Goal: Task Accomplishment & Management: Manage account settings

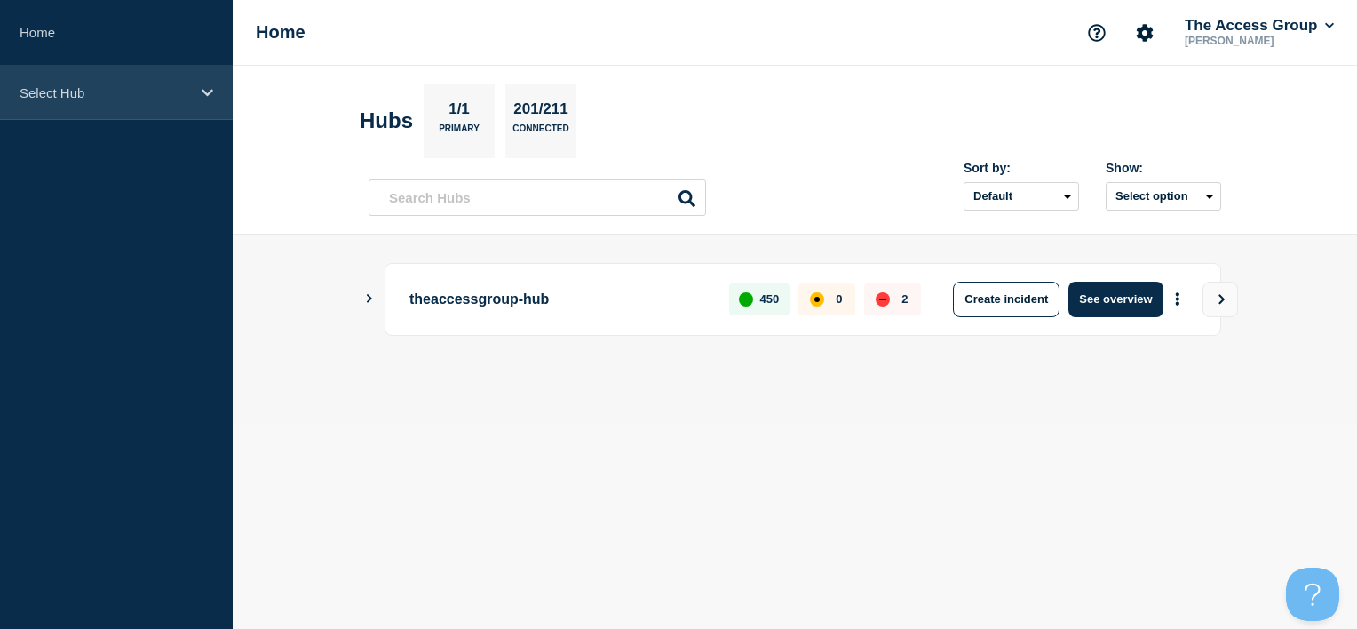
click at [202, 82] on div "Select Hub" at bounding box center [116, 93] width 233 height 54
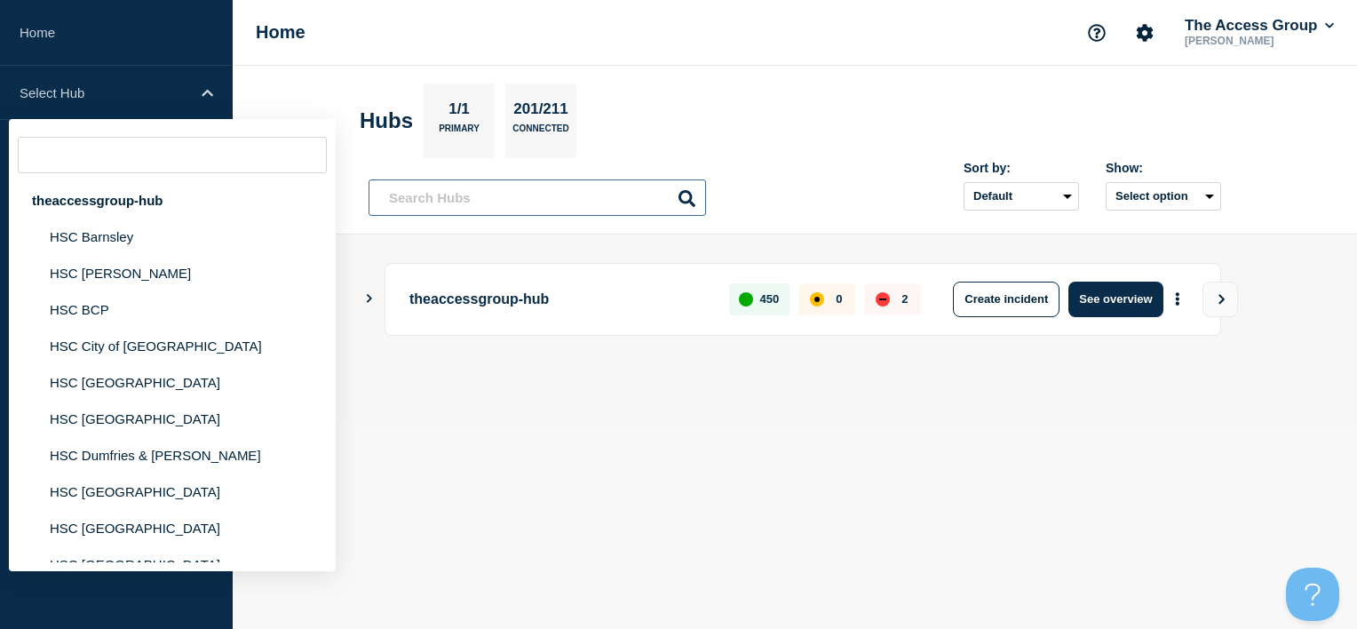
click at [416, 199] on input "text" at bounding box center [537, 197] width 337 height 36
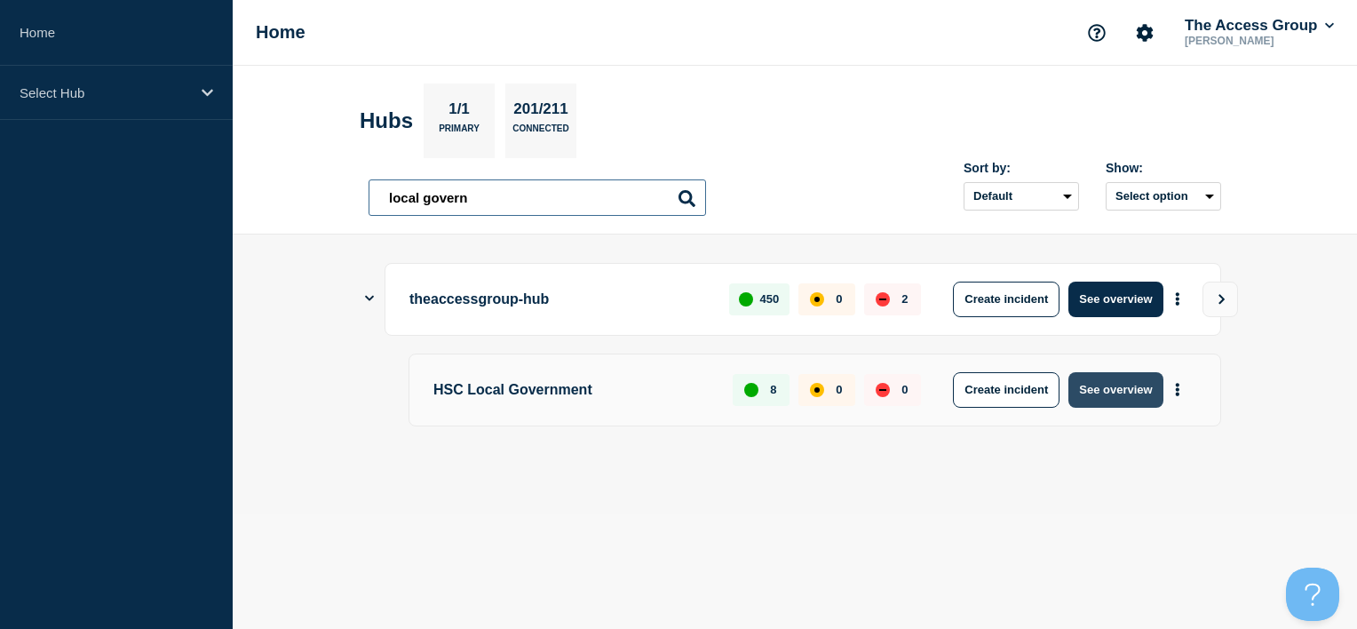
type input "local govern"
click at [1140, 393] on button "See overview" at bounding box center [1115, 390] width 94 height 36
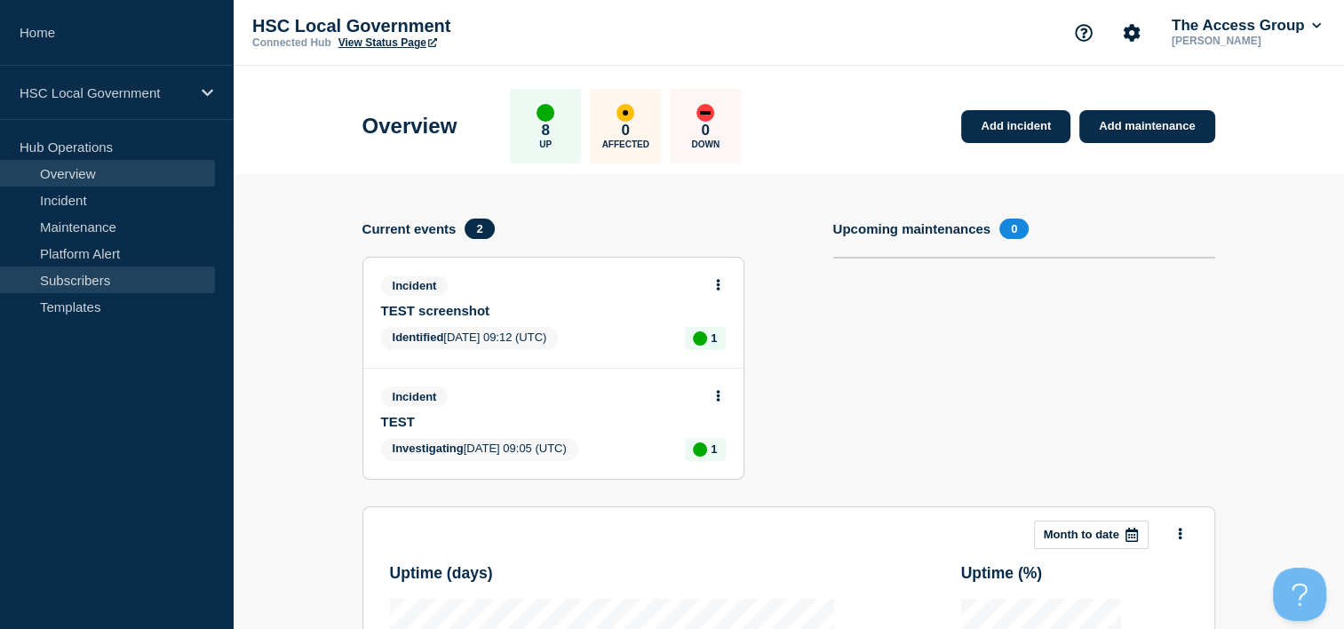
click at [107, 272] on link "Subscribers" at bounding box center [107, 279] width 215 height 27
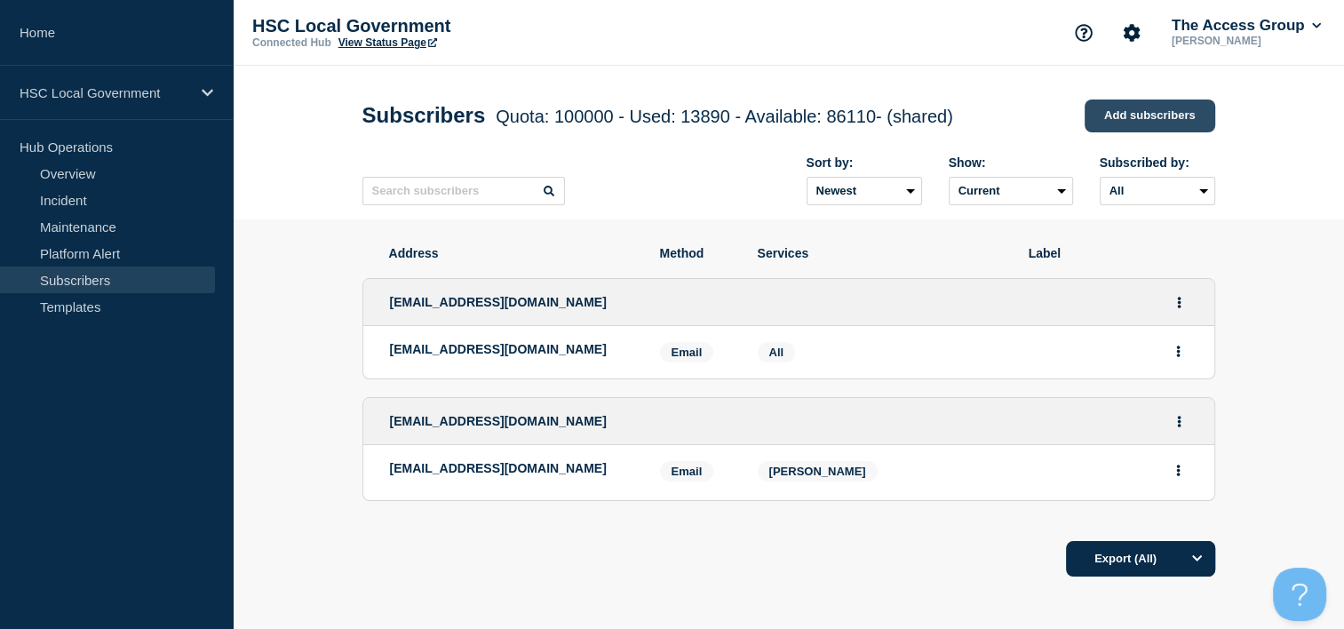
click at [1118, 118] on link "Add subscribers" at bounding box center [1149, 115] width 131 height 33
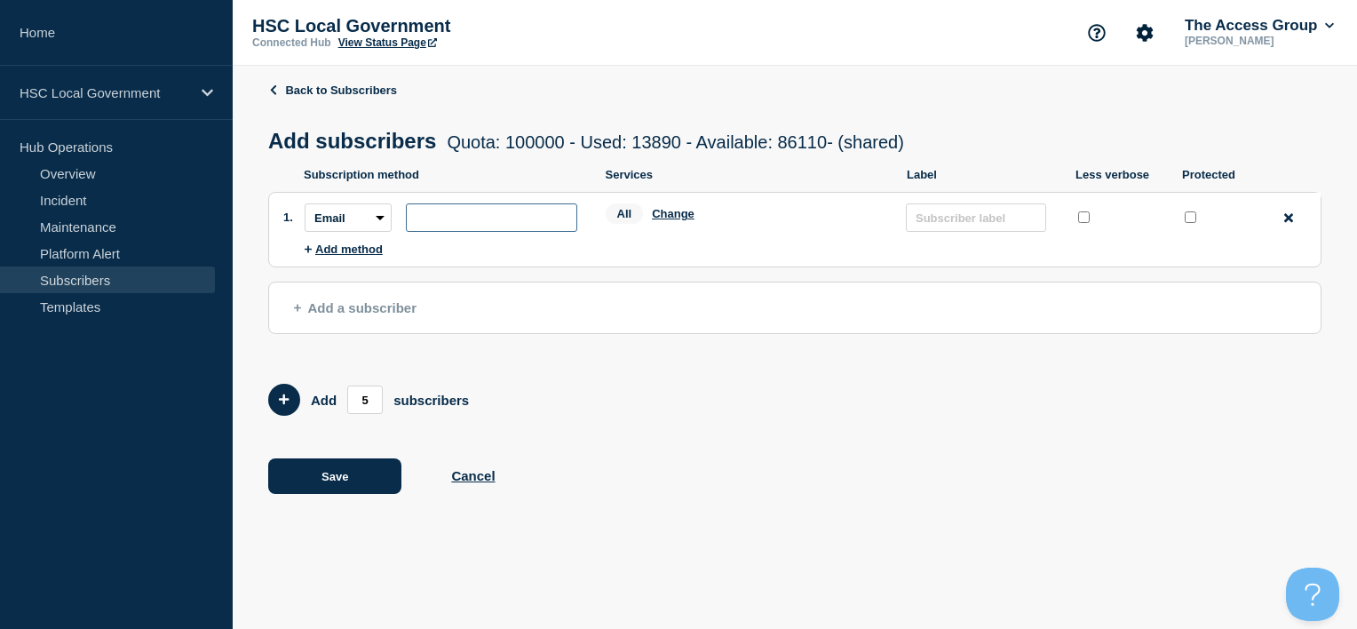
click at [440, 224] on input "subscription-address" at bounding box center [491, 217] width 171 height 28
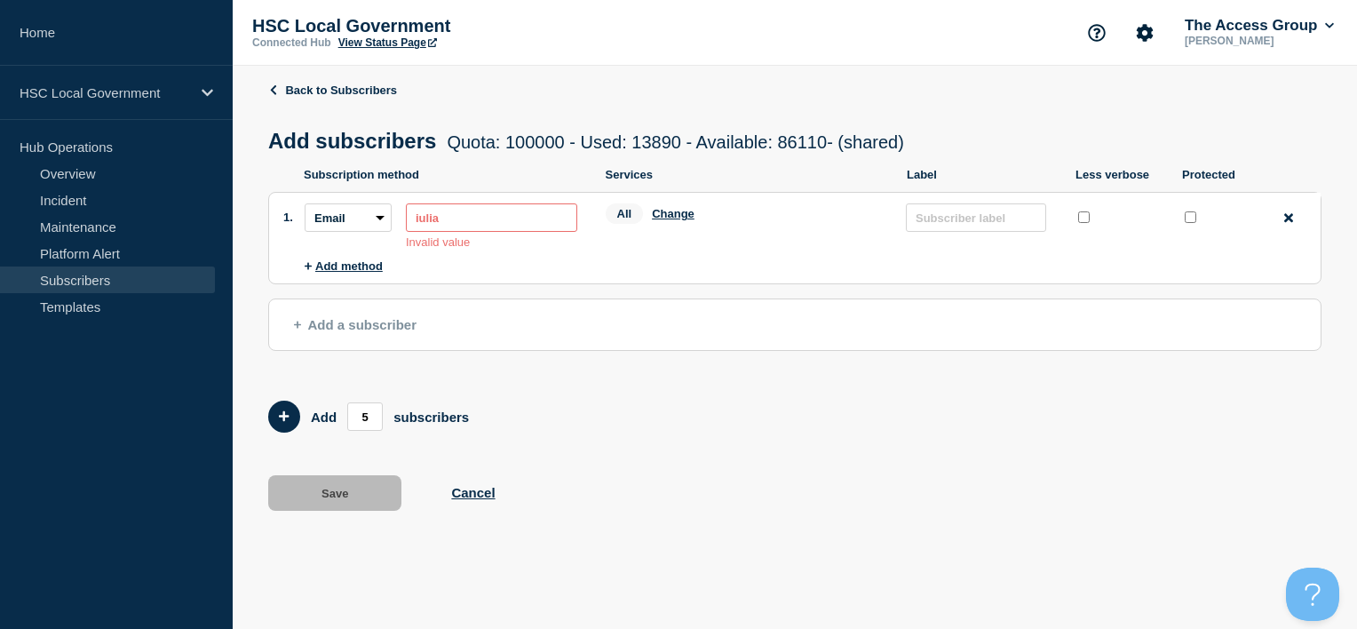
drag, startPoint x: 453, startPoint y: 217, endPoint x: 394, endPoint y: 217, distance: 58.6
click at [394, 217] on div "Subscription method: Email SMS Webhook Slack Teams Address: [PERSON_NAME] value" at bounding box center [441, 225] width 273 height 45
paste input ".[EMAIL_ADDRESS][DOMAIN_NAME]"
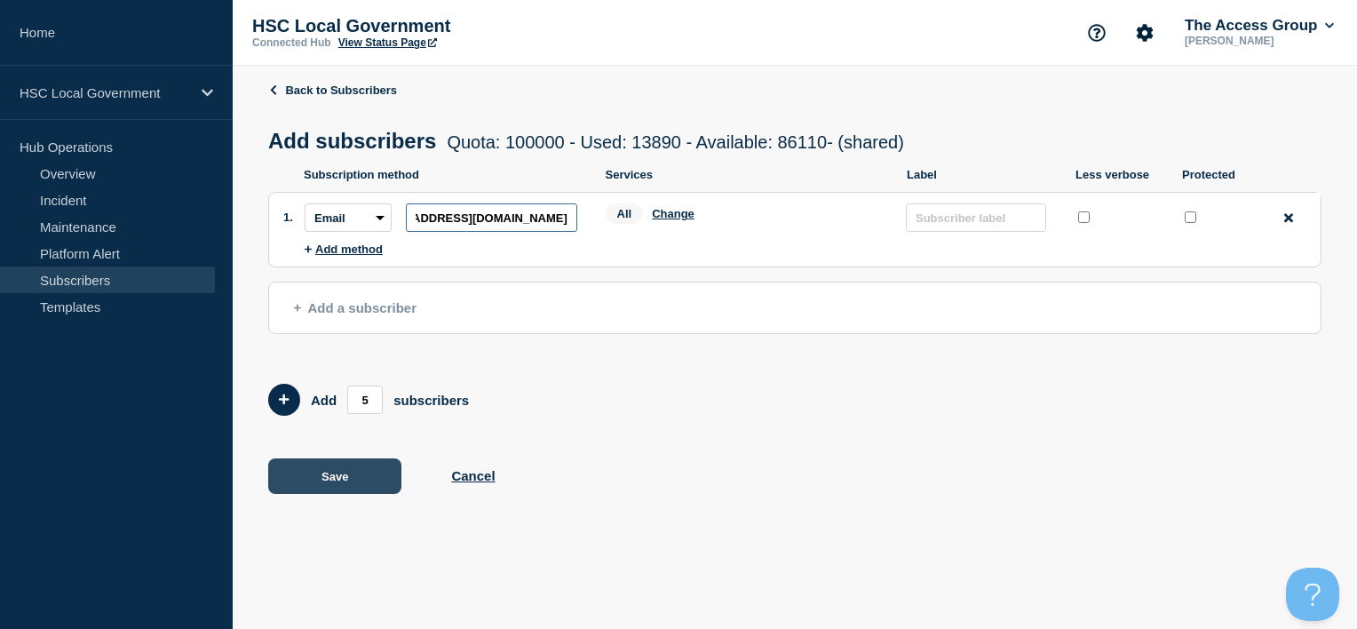
type input "[EMAIL_ADDRESS][DOMAIN_NAME]"
click at [327, 476] on button "Save" at bounding box center [334, 476] width 133 height 36
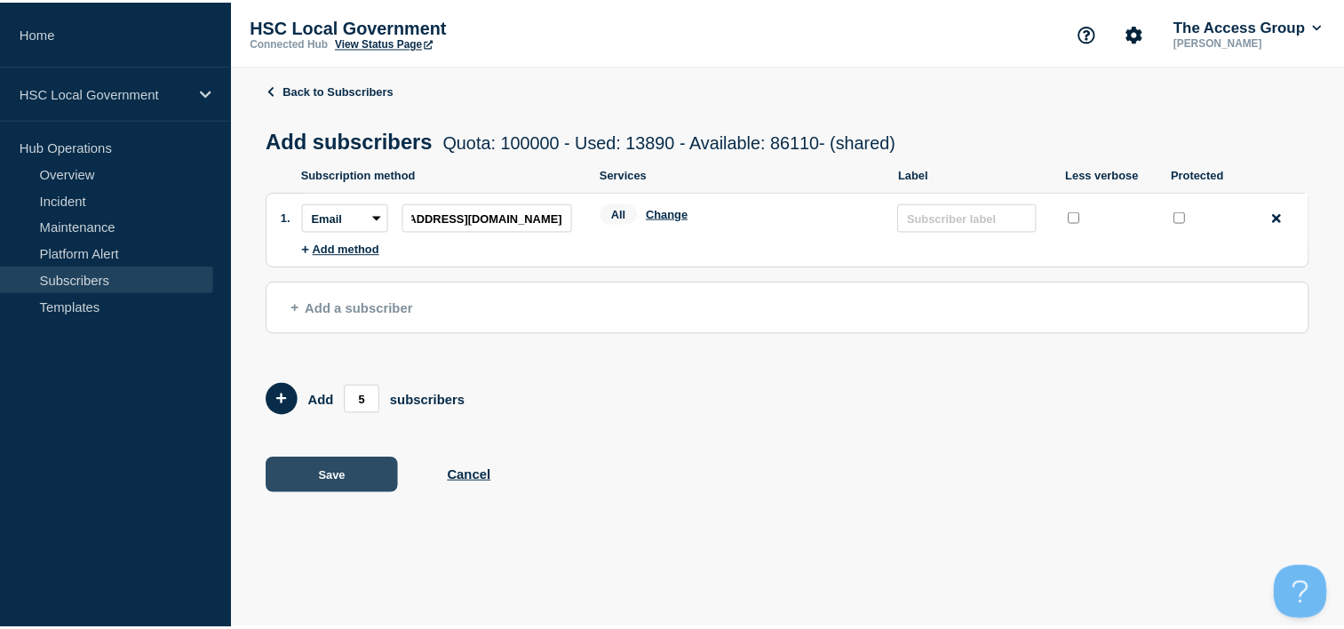
scroll to position [0, 0]
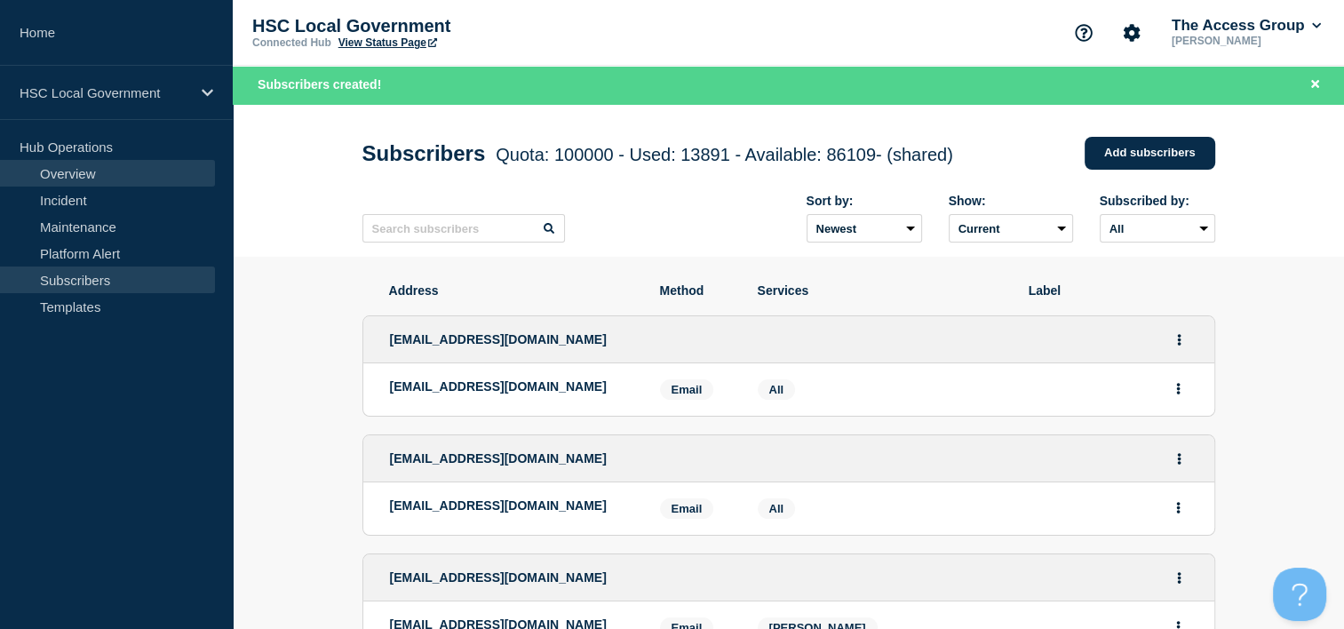
click at [94, 170] on link "Overview" at bounding box center [107, 173] width 215 height 27
